Goal: Navigation & Orientation: Find specific page/section

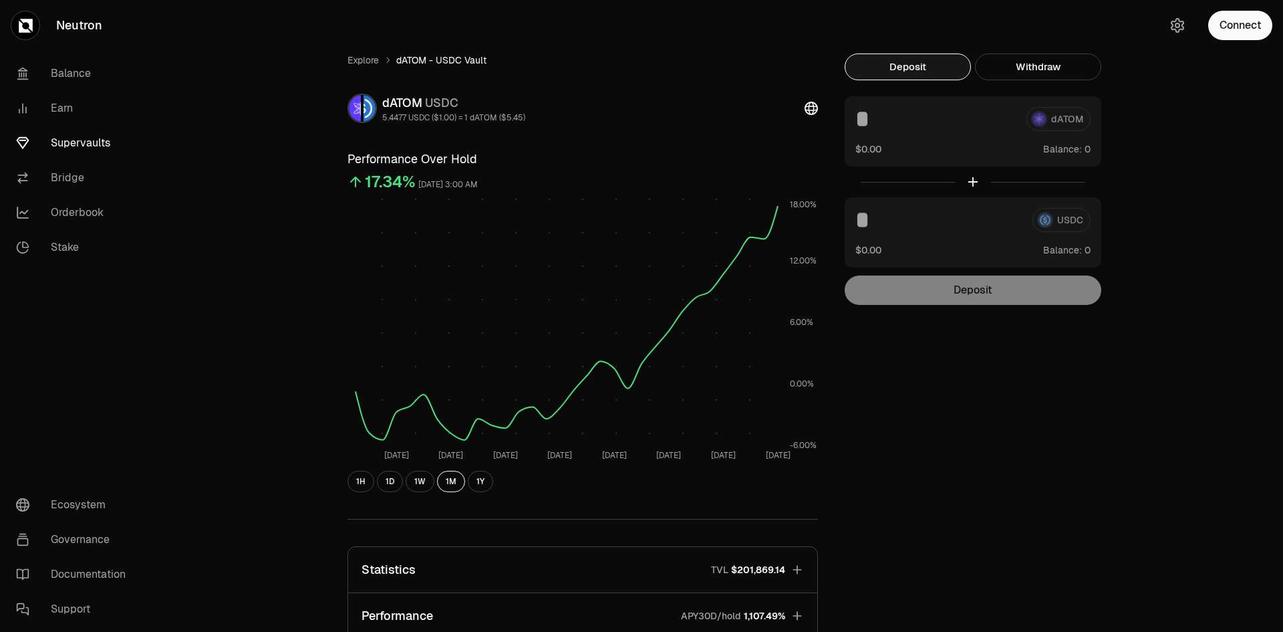
click at [81, 138] on link "Supervaults" at bounding box center [74, 143] width 139 height 35
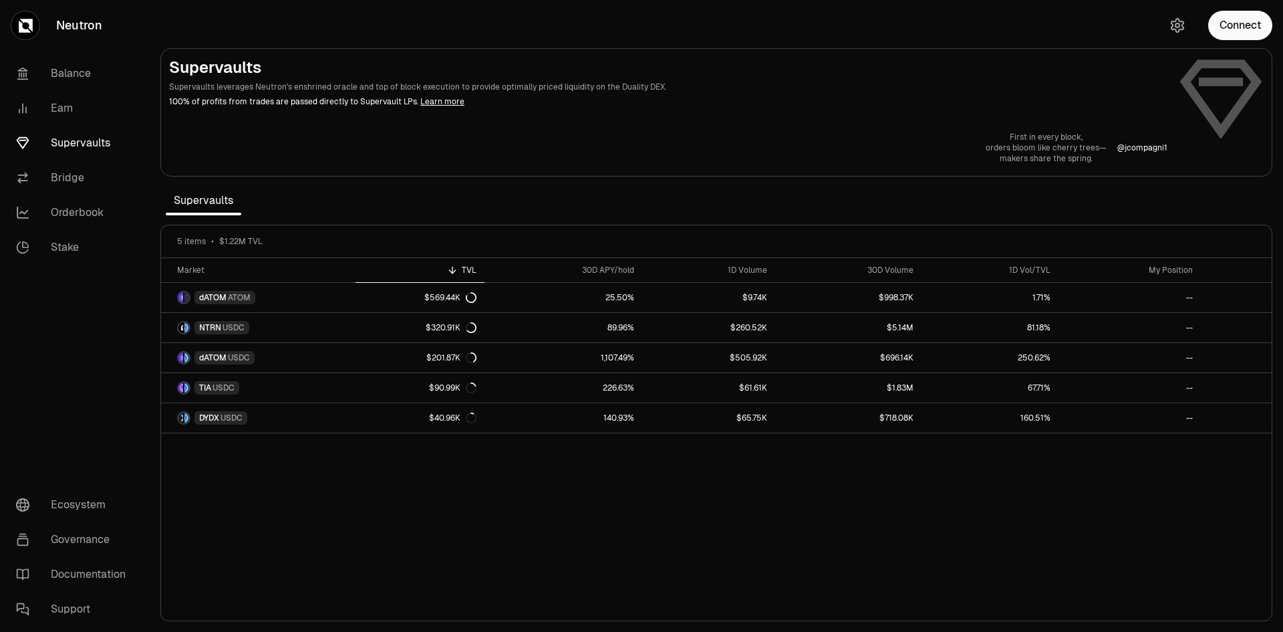
click at [1034, 31] on section "Supervaults Supervaults leverages Neutron's enshrined oracle and top of block e…" at bounding box center [717, 316] width 1134 height 632
